Goal: Information Seeking & Learning: Learn about a topic

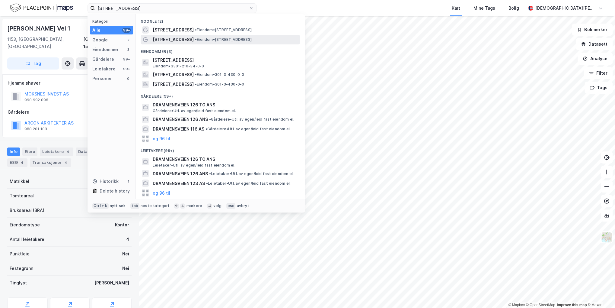
click at [228, 39] on span "• Eiendom • [STREET_ADDRESS]" at bounding box center [223, 39] width 57 height 5
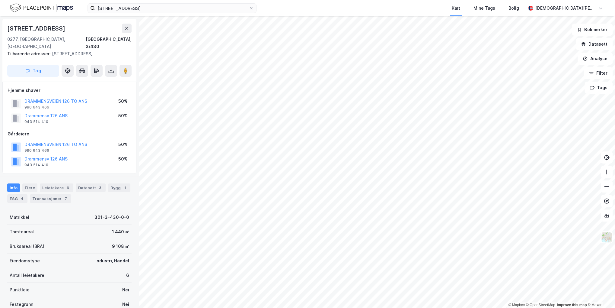
drag, startPoint x: 117, startPoint y: 180, endPoint x: 108, endPoint y: 191, distance: 15.2
click at [122, 185] on div "1" at bounding box center [125, 188] width 6 height 6
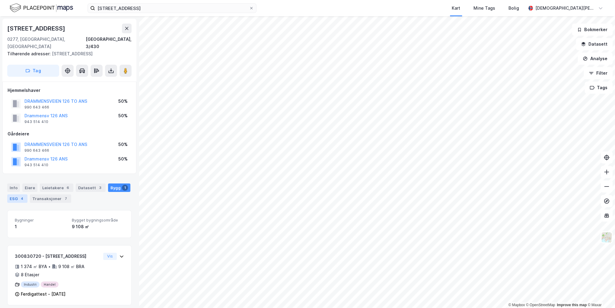
click at [17, 194] on div "ESG 4" at bounding box center [17, 198] width 20 height 8
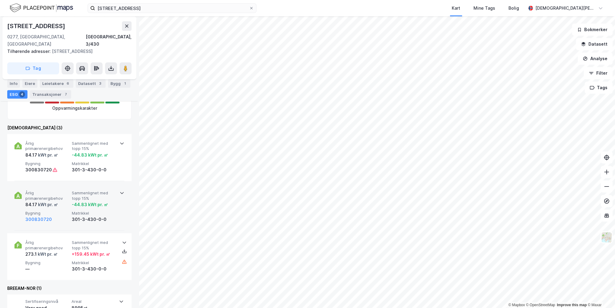
scroll to position [298, 0]
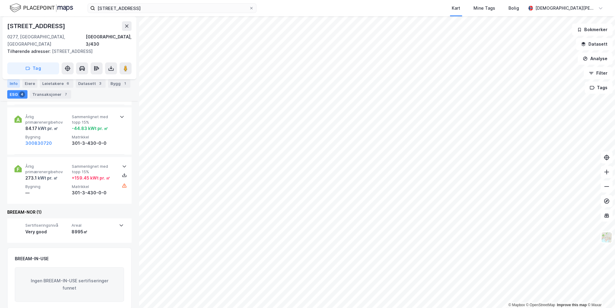
click at [11, 82] on div "Info" at bounding box center [13, 83] width 13 height 8
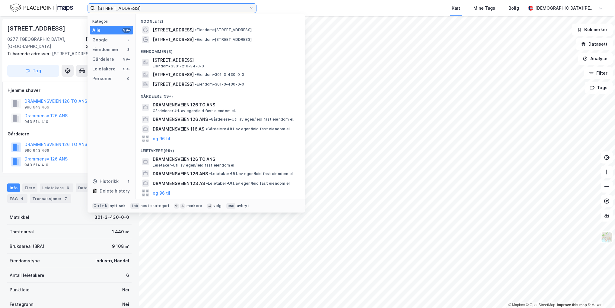
drag, startPoint x: 163, startPoint y: 7, endPoint x: 31, endPoint y: 5, distance: 132.3
click at [31, 5] on div "[STREET_ADDRESS] Kategori Alle 99+ Google 2 Eiendommer 3 Gårdeiere 99+ Leietake…" at bounding box center [307, 8] width 615 height 16
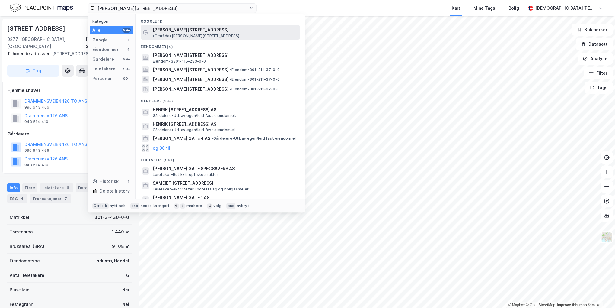
click at [175, 30] on span "[PERSON_NAME][STREET_ADDRESS]" at bounding box center [191, 29] width 76 height 7
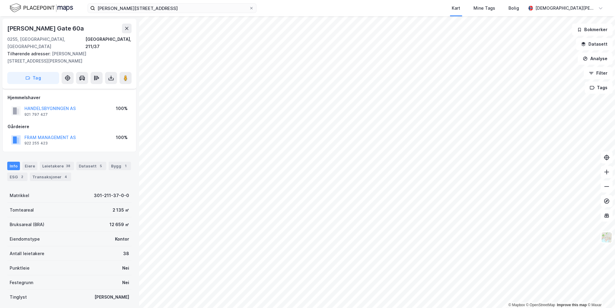
scroll to position [3, 0]
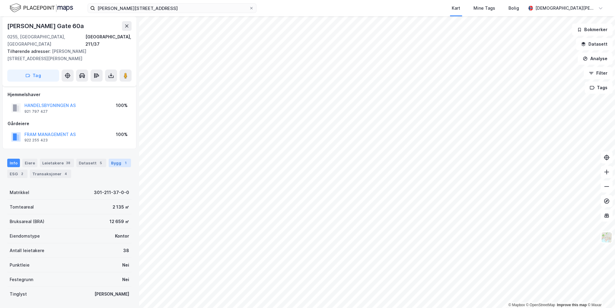
click at [111, 159] on div "Bygg 1" at bounding box center [120, 163] width 22 height 8
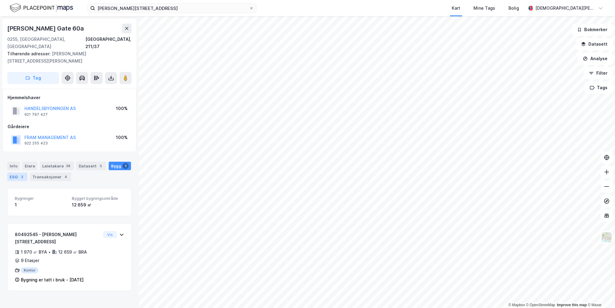
click at [14, 172] on div "ESG 2" at bounding box center [17, 176] width 20 height 8
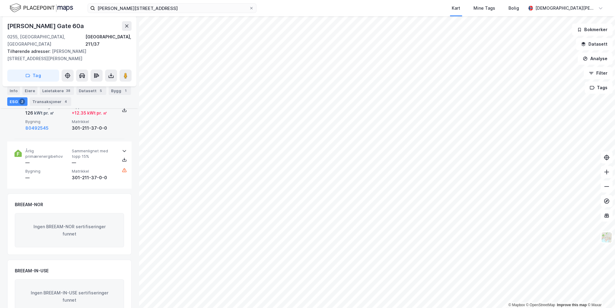
scroll to position [118, 0]
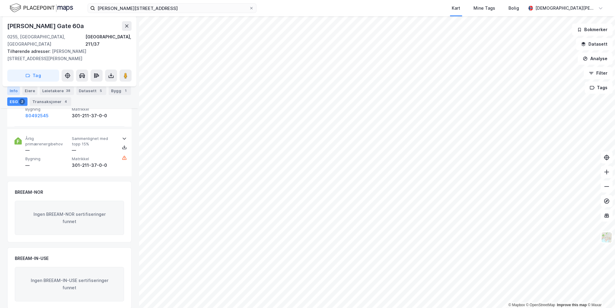
click at [12, 92] on div "Info" at bounding box center [13, 90] width 13 height 8
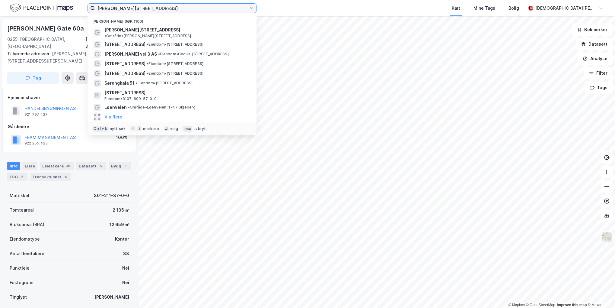
drag, startPoint x: 151, startPoint y: 7, endPoint x: 53, endPoint y: 5, distance: 97.9
click at [53, 5] on div "[PERSON_NAME][STREET_ADDRESS] Nylige søk (100) [PERSON_NAME][STREET_ADDRESS] • …" at bounding box center [307, 8] width 615 height 16
paste input "Karenslyst Alle 1"
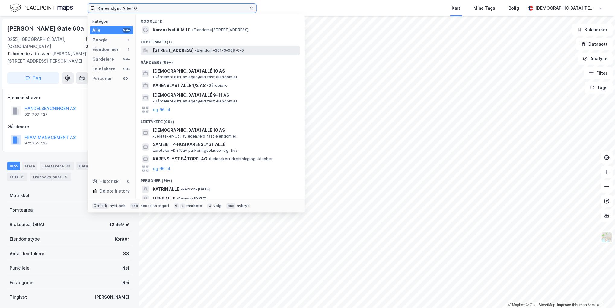
type input "Karenslyst Alle 10"
click at [186, 49] on span "[STREET_ADDRESS]" at bounding box center [173, 50] width 41 height 7
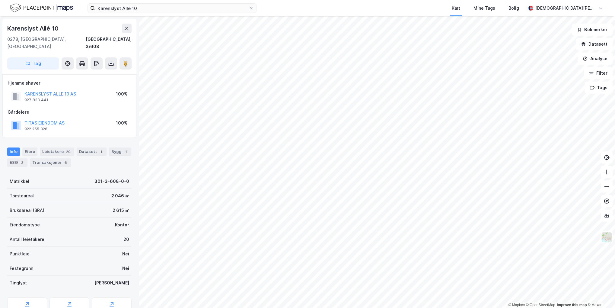
scroll to position [2, 0]
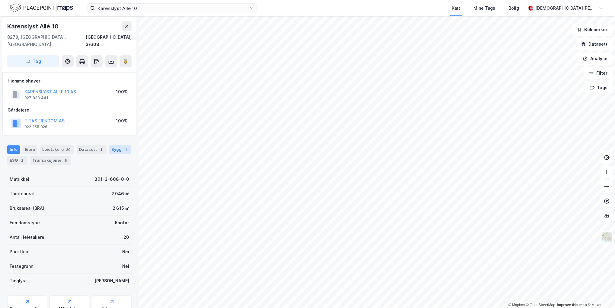
click at [123, 146] on div "1" at bounding box center [126, 149] width 6 height 6
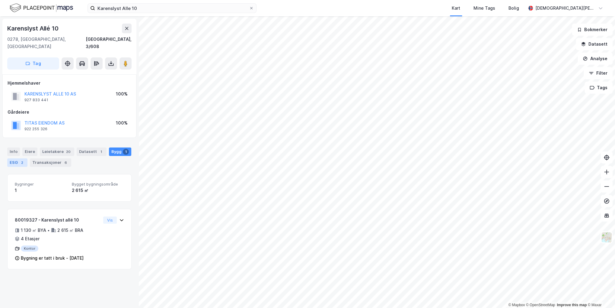
click at [18, 158] on div "ESG 2" at bounding box center [17, 162] width 20 height 8
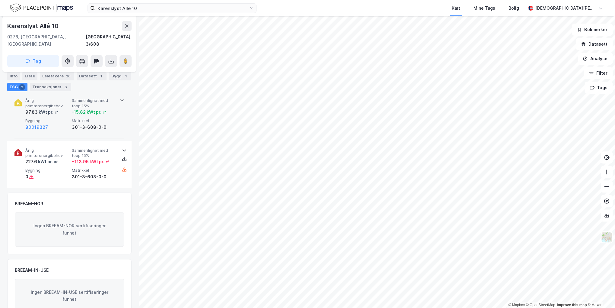
scroll to position [104, 0]
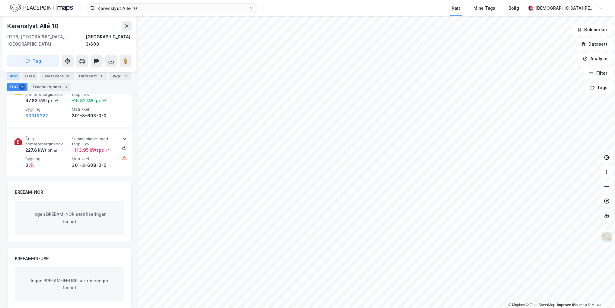
click at [10, 75] on div "Info" at bounding box center [13, 76] width 13 height 8
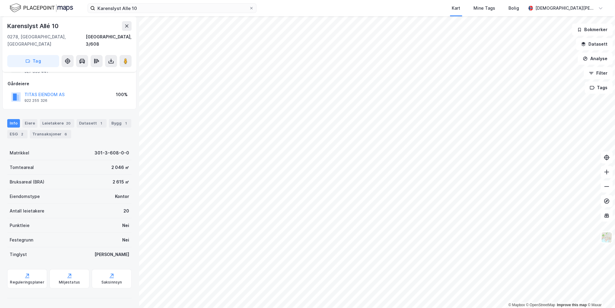
scroll to position [21, 0]
